Goal: Task Accomplishment & Management: Use online tool/utility

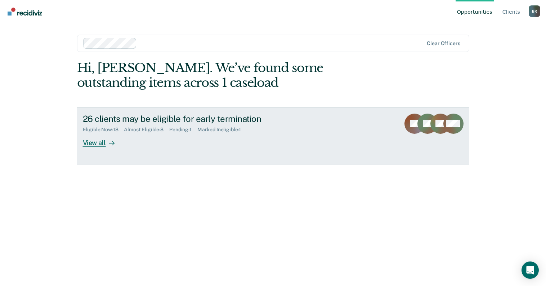
click at [86, 144] on div "View all" at bounding box center [103, 140] width 40 height 14
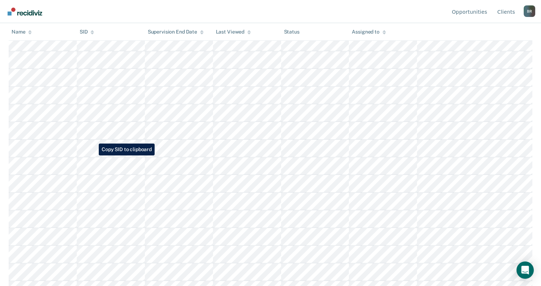
scroll to position [174, 0]
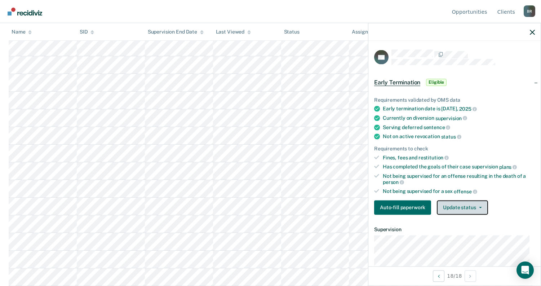
click at [474, 208] on button "Update status" at bounding box center [462, 207] width 51 height 14
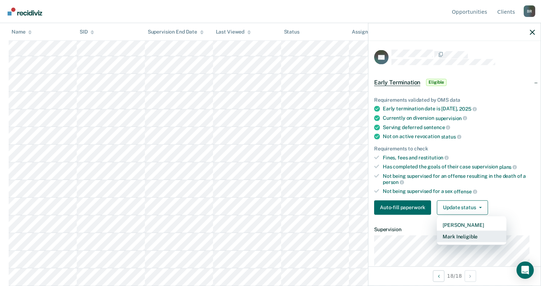
click at [467, 238] on button "Mark Ineligible" at bounding box center [472, 236] width 70 height 12
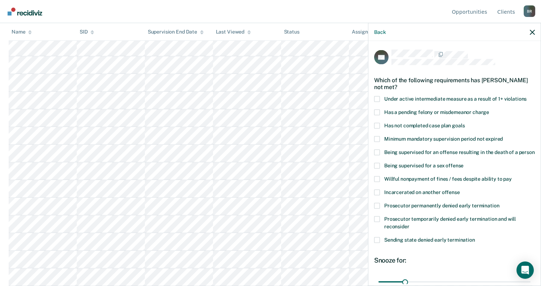
click at [378, 182] on span at bounding box center [377, 179] width 6 height 6
click at [512, 176] on input "Willful nonpayment of fines / fees despite ability to pay" at bounding box center [512, 176] width 0 height 0
